Goal: Find specific page/section: Find specific page/section

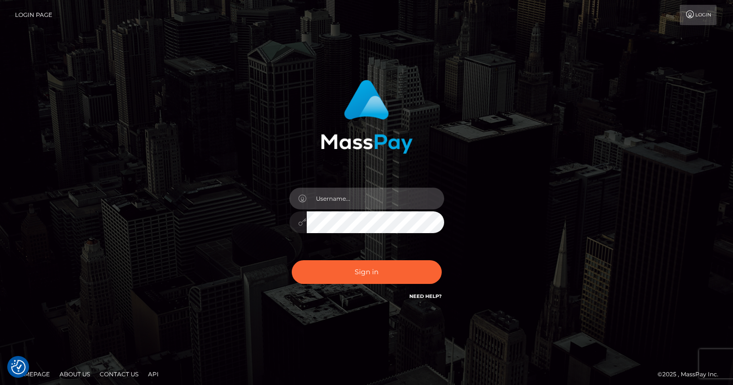
click at [360, 198] on input "text" at bounding box center [375, 199] width 137 height 22
type input "oli.fanvue"
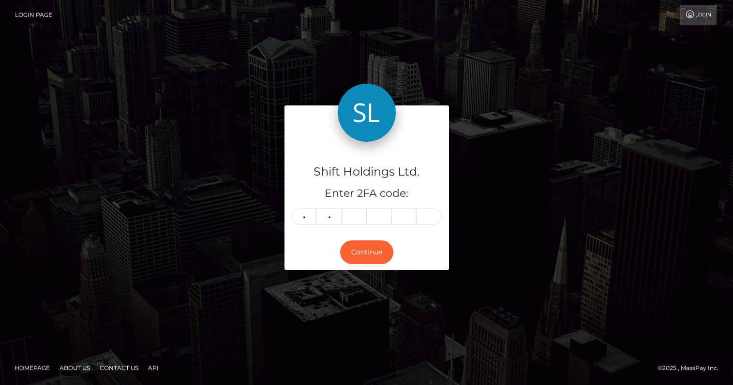
type input "4"
type input "1"
type input "2"
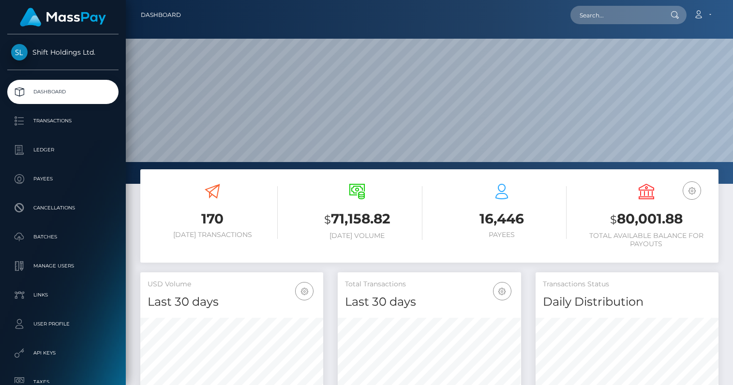
scroll to position [171, 183]
click at [624, 22] on input "text" at bounding box center [616, 15] width 91 height 18
paste input "chezzatia@gmail.com"
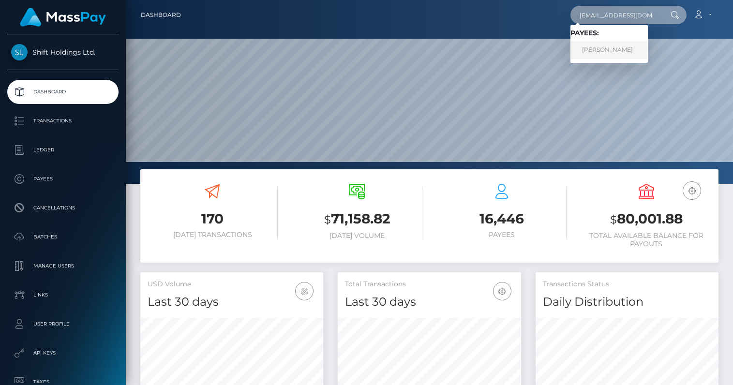
type input "chezzatia@gmail.com"
click at [618, 48] on link "charlene borley" at bounding box center [609, 50] width 77 height 18
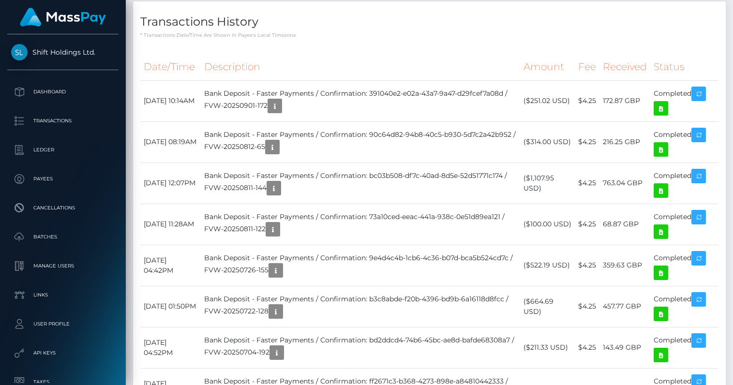
scroll to position [443, 0]
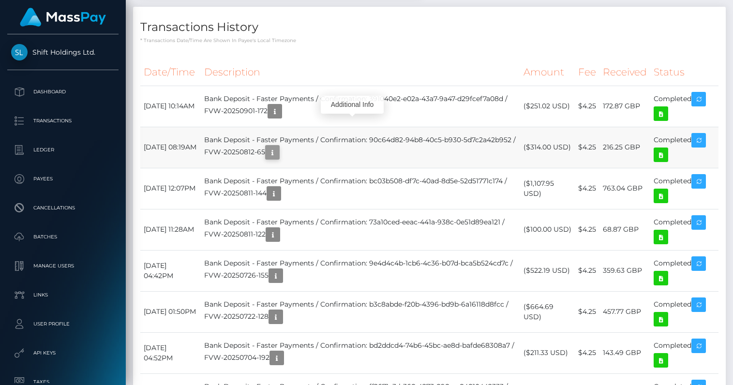
click at [278, 147] on icon "button" at bounding box center [273, 153] width 12 height 12
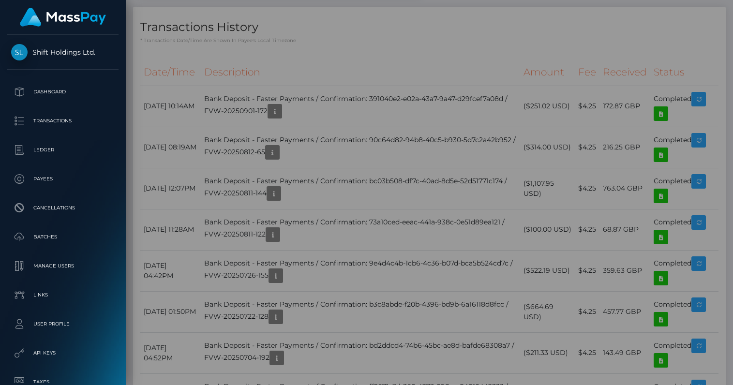
scroll to position [0, 0]
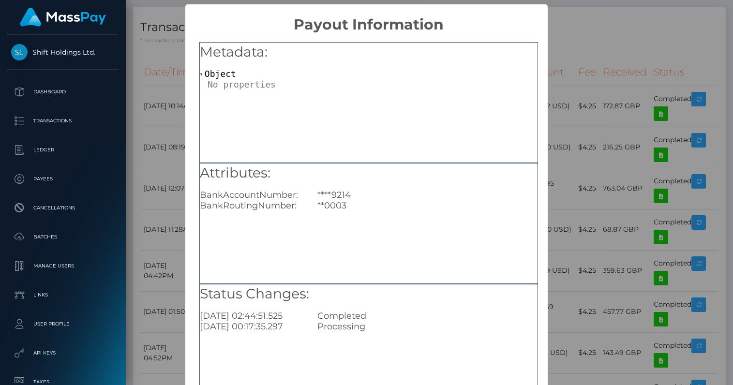
click at [581, 130] on div "× Payout Information Metadata: Object Attributes: BankAccountNumber: ****9214 B…" at bounding box center [366, 192] width 733 height 385
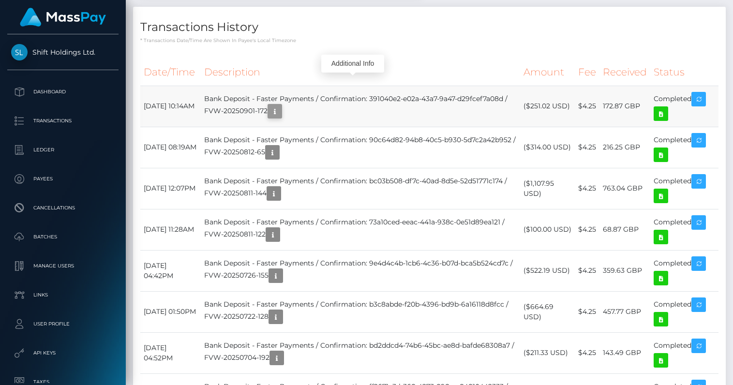
click at [281, 105] on icon "button" at bounding box center [275, 111] width 12 height 12
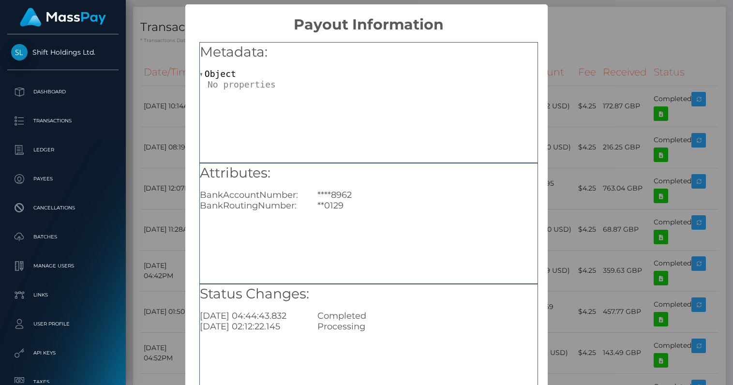
click at [583, 167] on div "× Payout Information Metadata: Object Attributes: BankAccountNumber: ****8962 B…" at bounding box center [366, 192] width 733 height 385
